Goal: Information Seeking & Learning: Learn about a topic

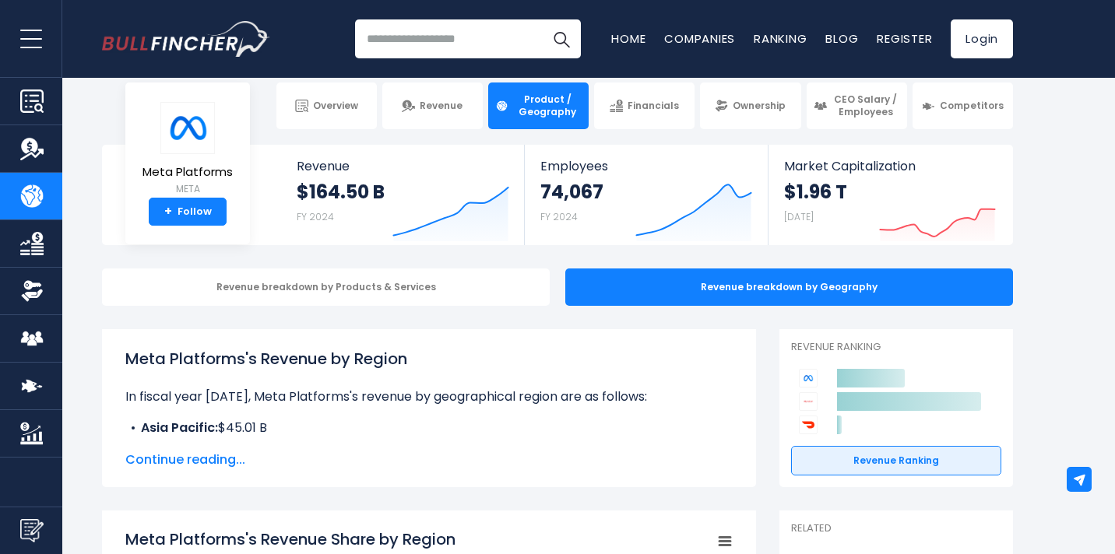
scroll to position [19, 0]
click at [223, 463] on span "Continue reading..." at bounding box center [428, 460] width 607 height 19
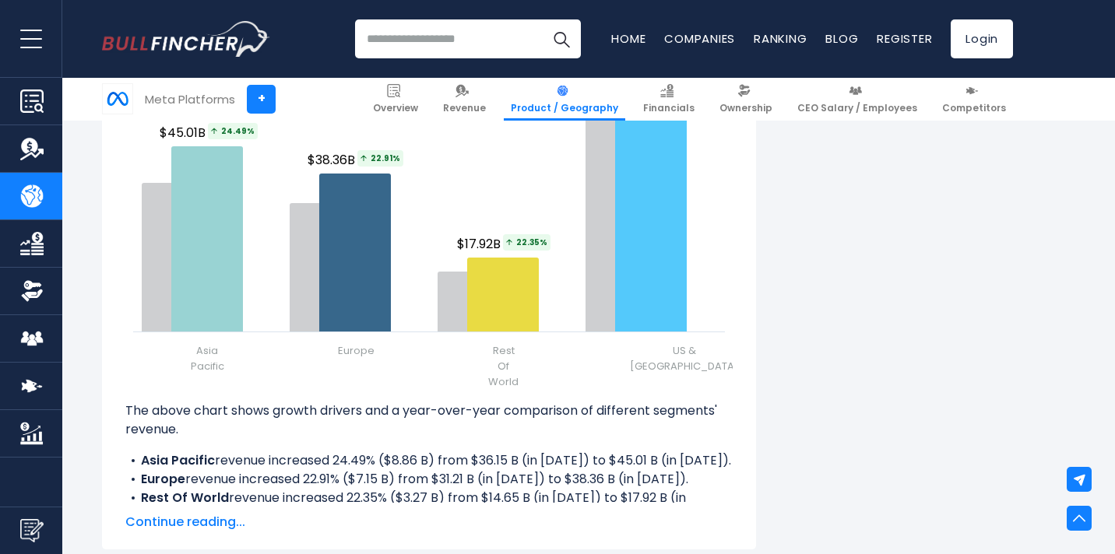
scroll to position [1965, 0]
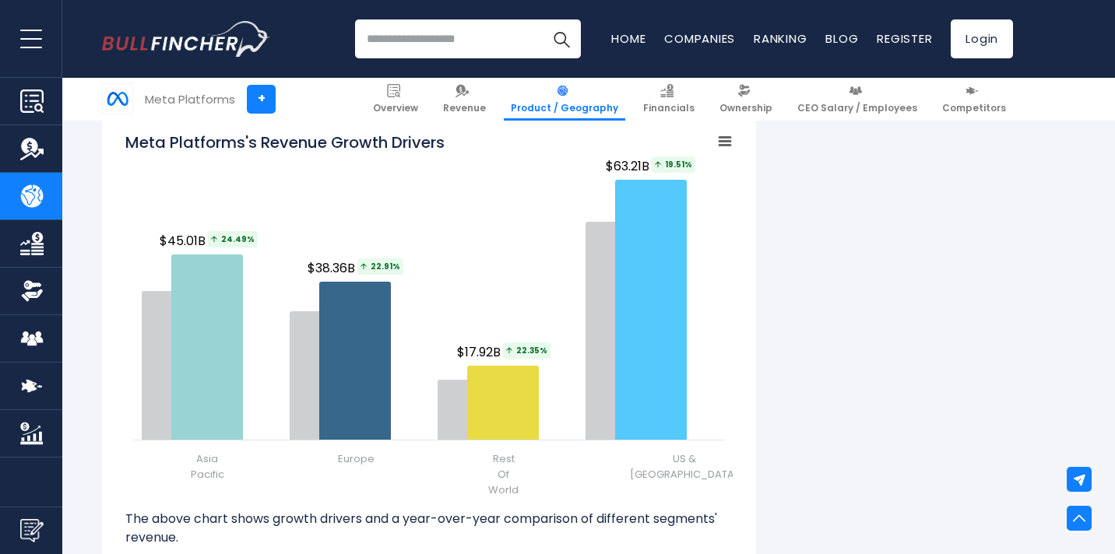
scroll to position [1858, 0]
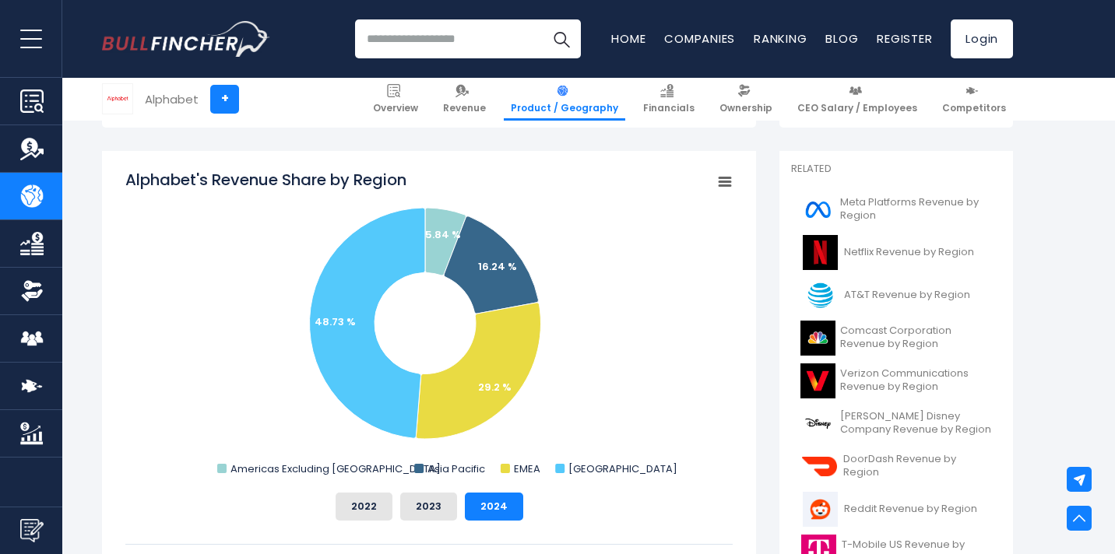
scroll to position [381, 0]
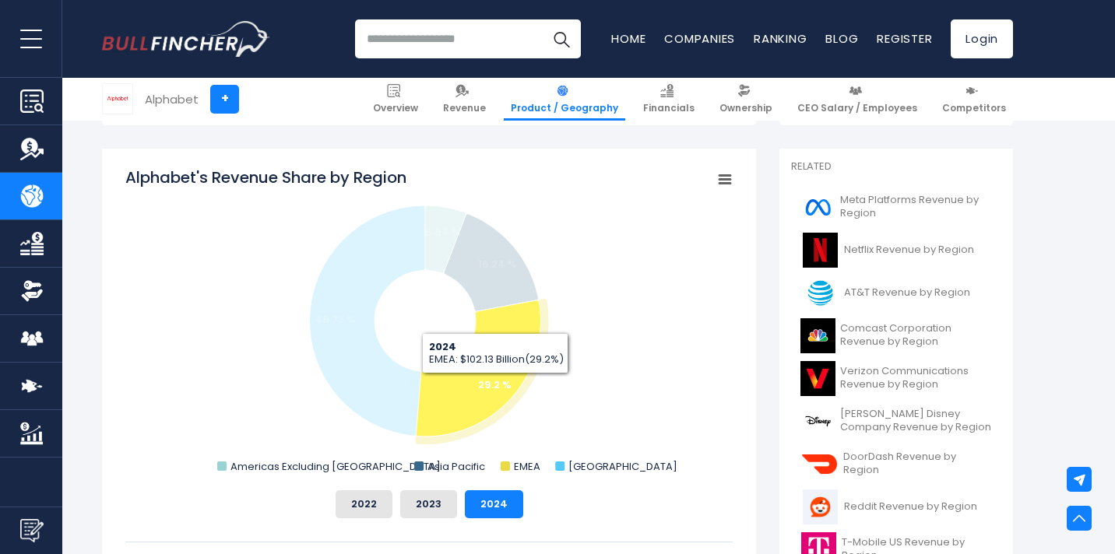
click at [495, 385] on text "29.2 %" at bounding box center [494, 385] width 33 height 15
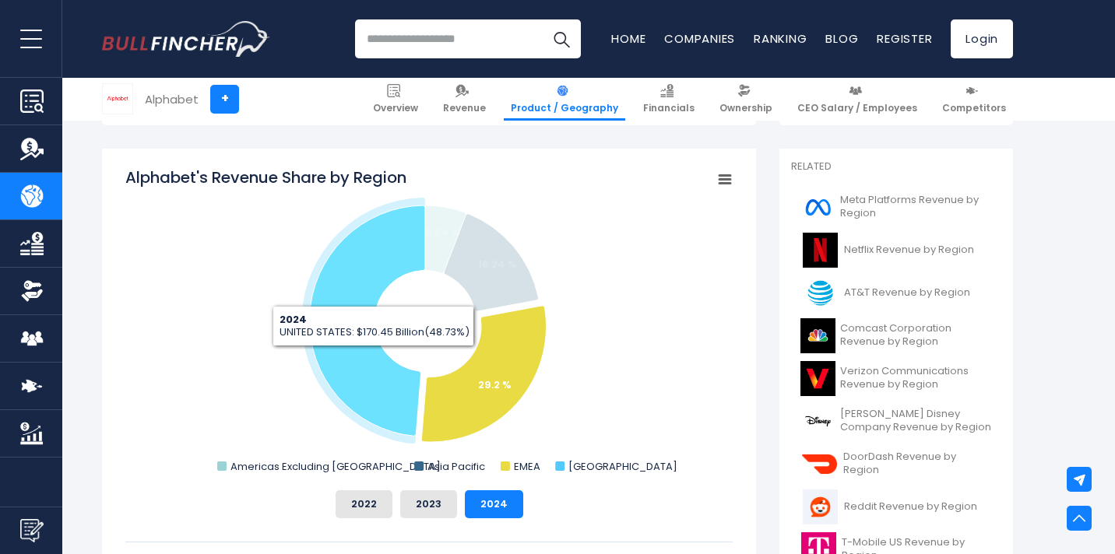
click at [374, 358] on icon "Alphabet's Revenue Share by Region" at bounding box center [367, 321] width 115 height 230
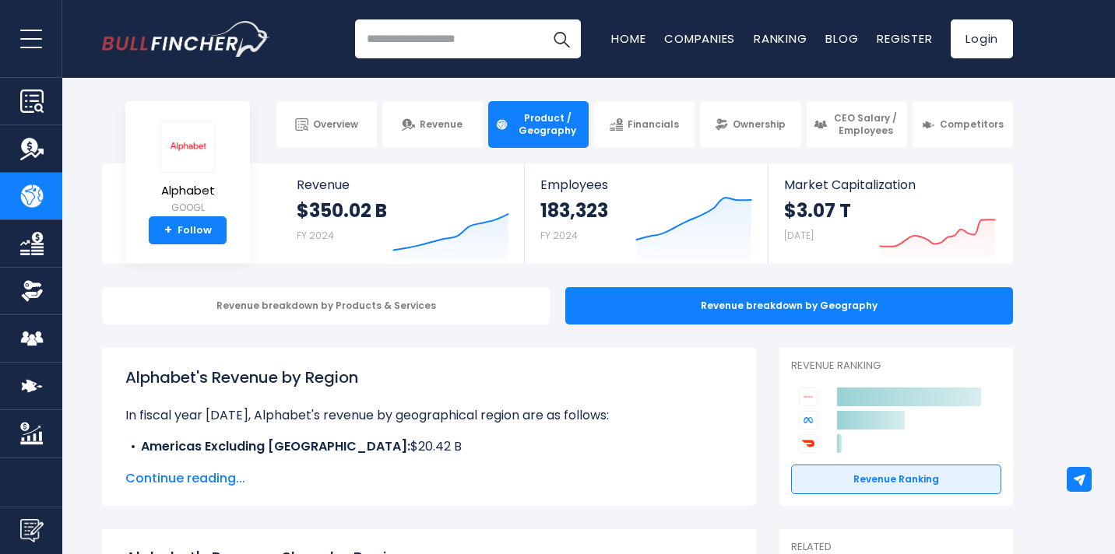
scroll to position [0, 0]
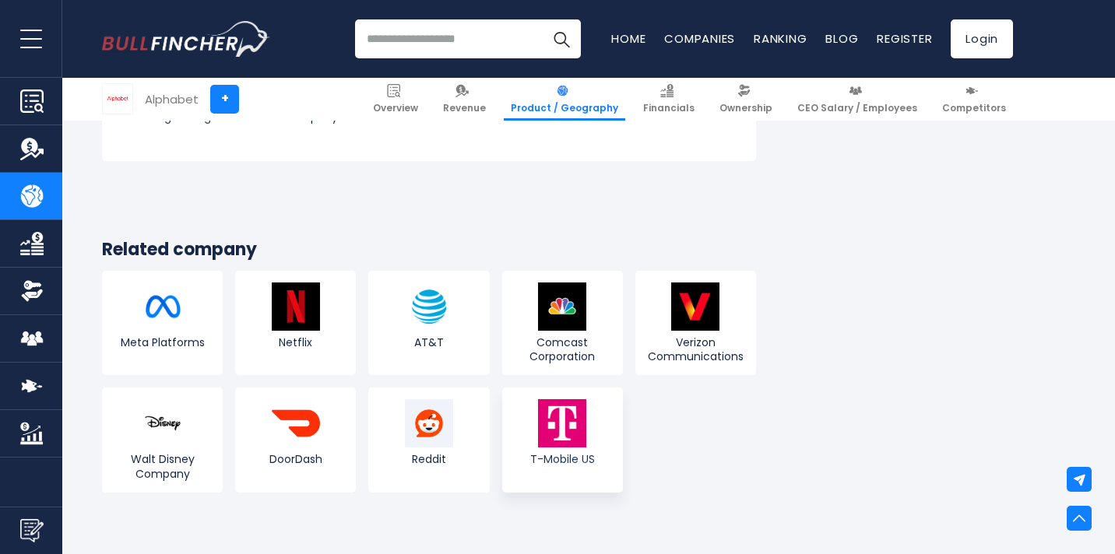
scroll to position [3063, 0]
